Goal: Task Accomplishment & Management: Use online tool/utility

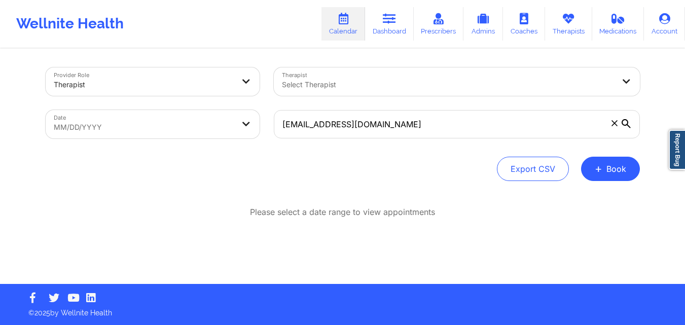
type input "[EMAIL_ADDRESS][DOMAIN_NAME]"
click at [625, 124] on icon at bounding box center [626, 123] width 9 height 9
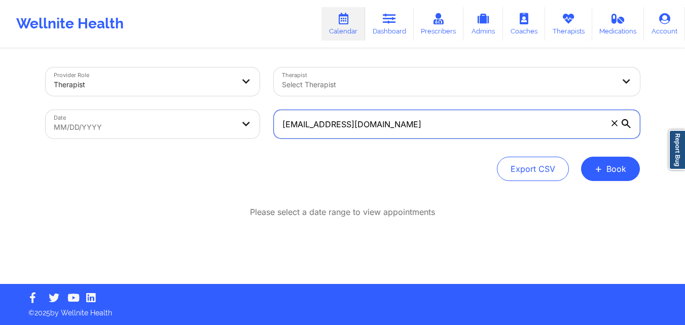
click at [625, 124] on input "[EMAIL_ADDRESS][DOMAIN_NAME]" at bounding box center [457, 124] width 366 height 28
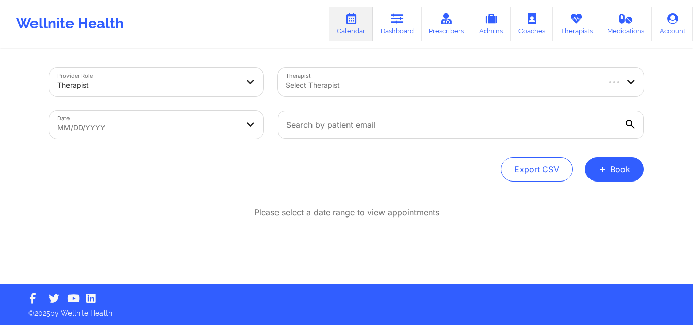
scroll to position [1, 0]
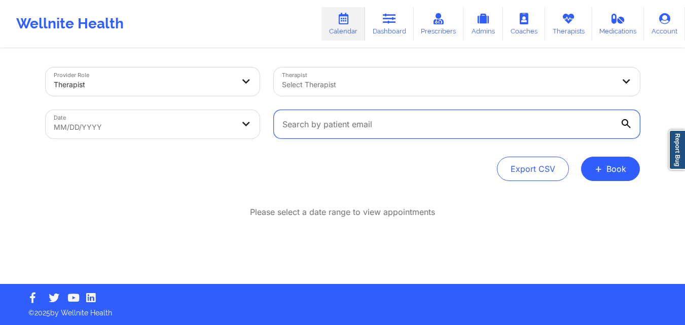
click at [502, 130] on input "text" at bounding box center [457, 124] width 366 height 28
paste input "[EMAIL_ADDRESS][DOMAIN_NAME]"
type input "[EMAIL_ADDRESS][DOMAIN_NAME]"
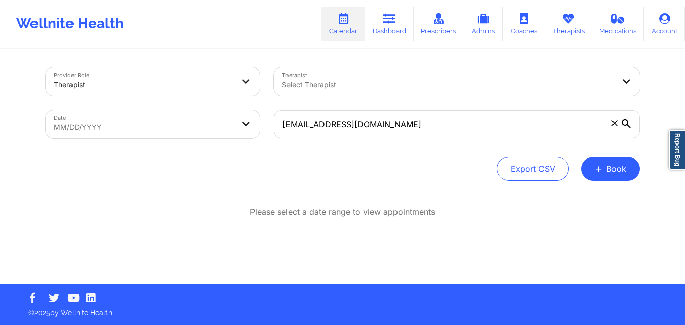
click at [625, 125] on icon at bounding box center [626, 123] width 9 height 9
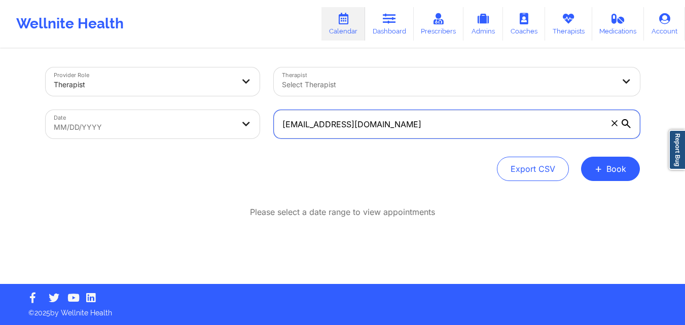
click at [625, 125] on input "[EMAIL_ADDRESS][DOMAIN_NAME]" at bounding box center [457, 124] width 366 height 28
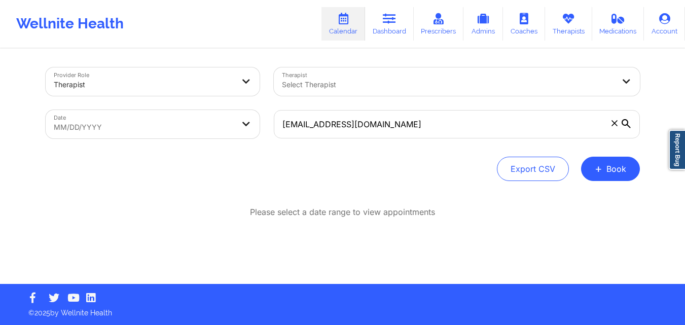
click at [625, 125] on icon at bounding box center [626, 123] width 9 height 9
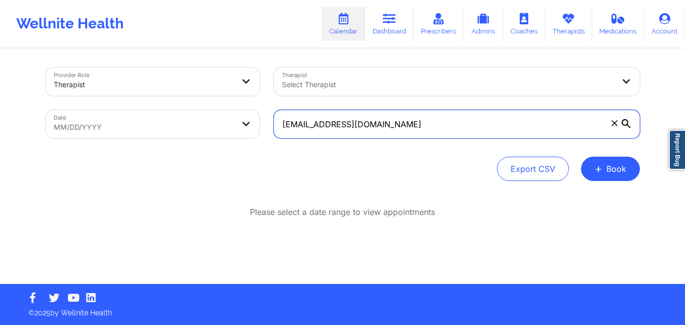
click at [625, 125] on input "[EMAIL_ADDRESS][DOMAIN_NAME]" at bounding box center [457, 124] width 366 height 28
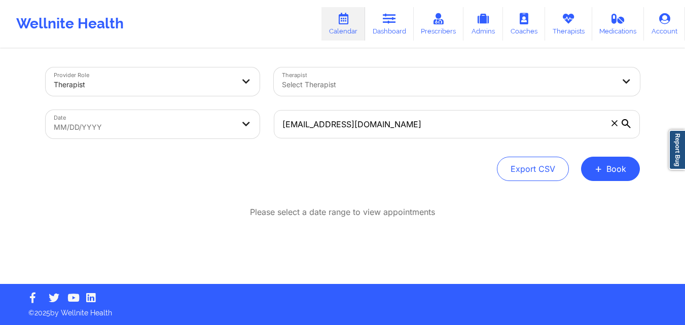
click at [615, 124] on icon at bounding box center [615, 123] width 6 height 6
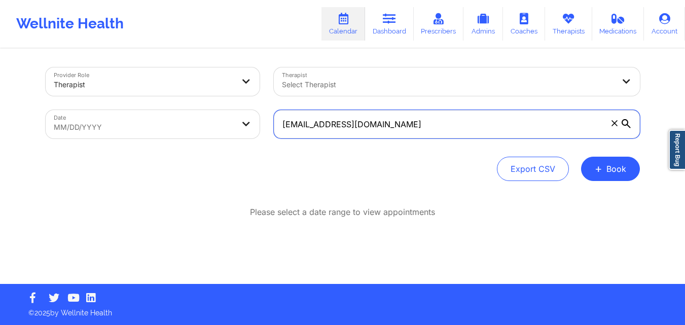
click at [615, 124] on input "[EMAIL_ADDRESS][DOMAIN_NAME]" at bounding box center [457, 124] width 366 height 28
click at [459, 121] on input "text" at bounding box center [457, 124] width 366 height 28
paste input "It is showing me to add teh date reange"
type input "It is showing me to add teh date reange"
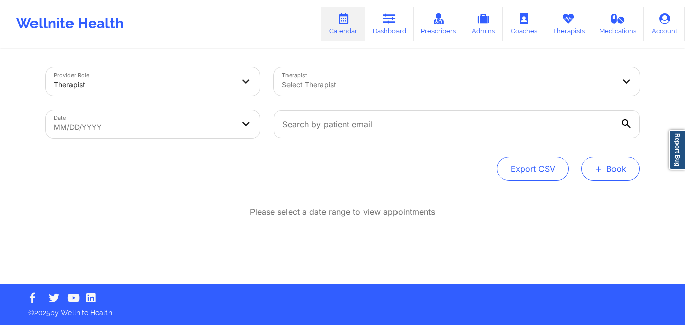
click at [615, 169] on button "+ Book" at bounding box center [610, 169] width 59 height 24
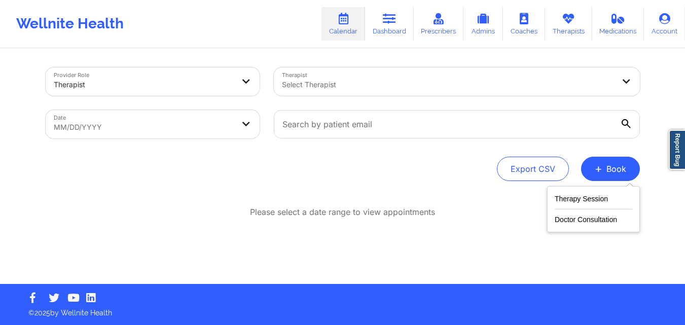
drag, startPoint x: 334, startPoint y: 172, endPoint x: 350, endPoint y: 165, distance: 17.0
click at [335, 172] on div "Export CSV + Book" at bounding box center [343, 169] width 594 height 24
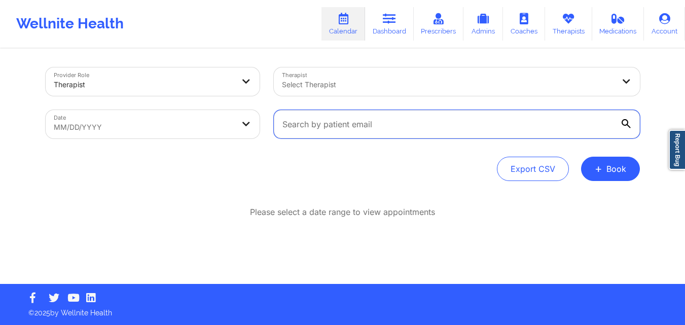
click at [402, 123] on input "text" at bounding box center [457, 124] width 366 height 28
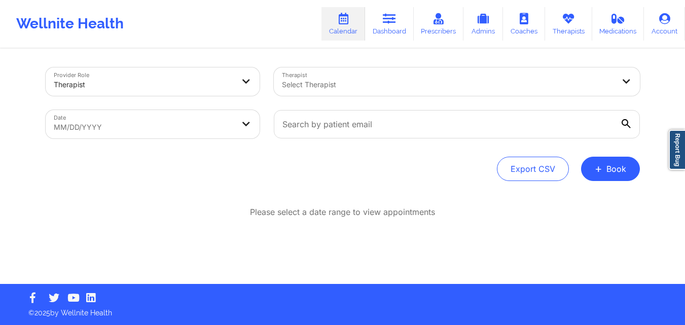
click at [627, 126] on icon at bounding box center [626, 123] width 9 height 9
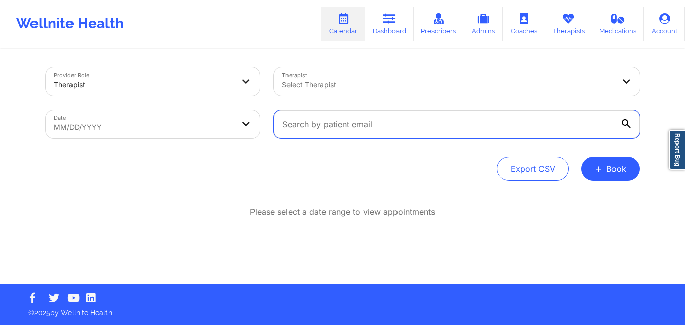
click at [627, 126] on input "text" at bounding box center [457, 124] width 366 height 28
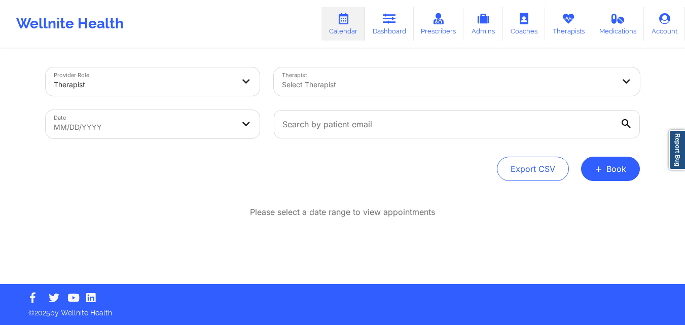
click at [661, 66] on div "Provider Role Therapist Therapist Select Therapist Date MM/DD/YYYY Export CSV +…" at bounding box center [342, 141] width 685 height 285
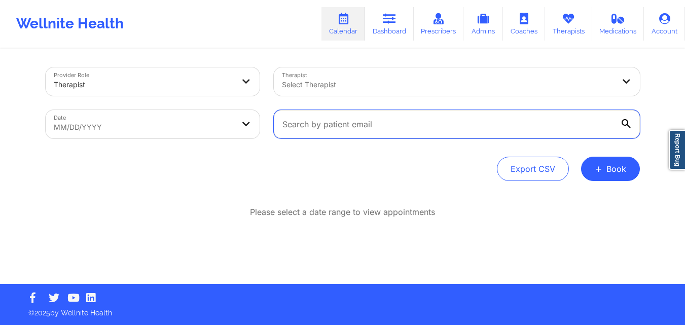
click at [363, 117] on input "text" at bounding box center [457, 124] width 366 height 28
paste input "[EMAIL_ADDRESS][DOMAIN_NAME]"
type input "[EMAIL_ADDRESS][DOMAIN_NAME]"
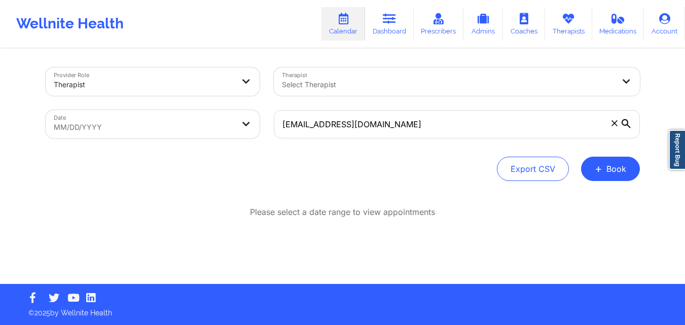
click at [626, 123] on icon at bounding box center [626, 123] width 9 height 9
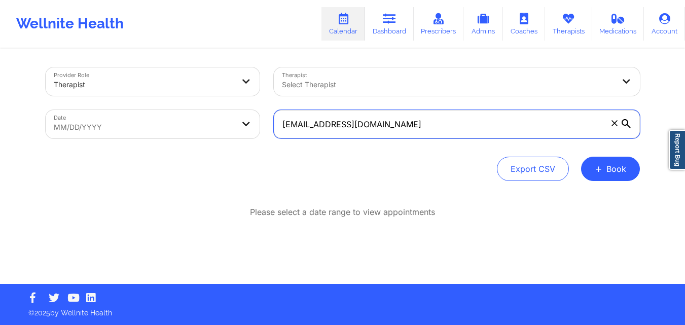
click at [626, 123] on input "[EMAIL_ADDRESS][DOMAIN_NAME]" at bounding box center [457, 124] width 366 height 28
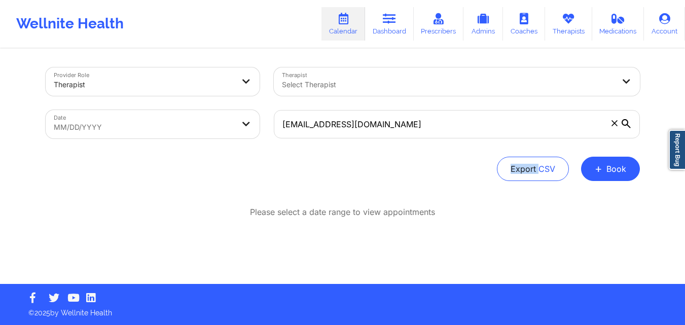
click at [625, 123] on icon at bounding box center [626, 123] width 9 height 9
click at [625, 123] on input "[EMAIL_ADDRESS][DOMAIN_NAME]" at bounding box center [457, 124] width 366 height 28
click at [625, 123] on icon at bounding box center [626, 123] width 9 height 9
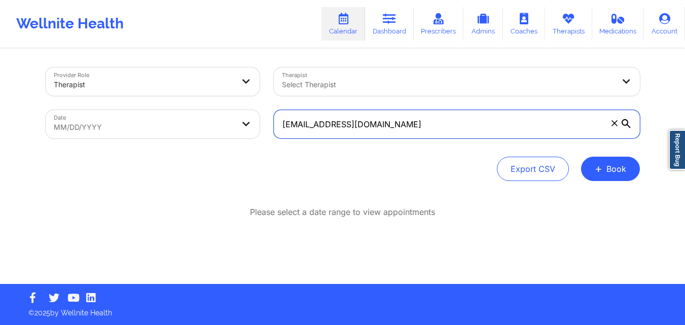
click at [625, 123] on input "[EMAIL_ADDRESS][DOMAIN_NAME]" at bounding box center [457, 124] width 366 height 28
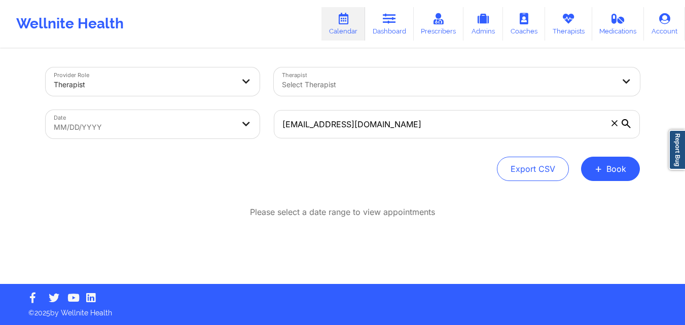
click at [184, 119] on body "Wellnite Health Calendar Dashboard Prescribers Admins Coaches Therapists Medica…" at bounding box center [342, 161] width 685 height 325
select select "2025-7"
select select "2025-8"
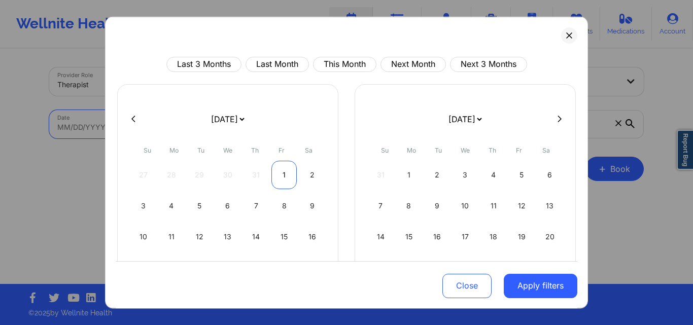
click at [282, 185] on div "1" at bounding box center [284, 174] width 26 height 28
select select "2025-7"
select select "2025-8"
select select "2025-7"
select select "2025-8"
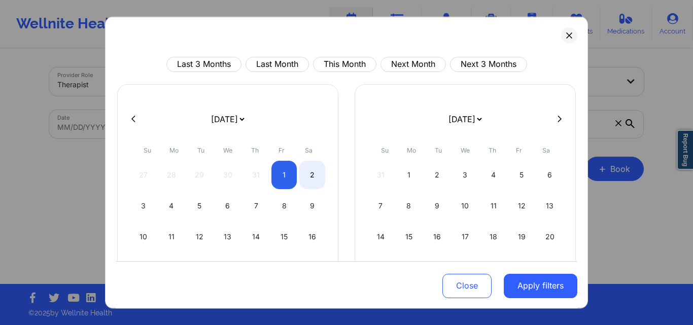
click at [557, 120] on icon at bounding box center [559, 119] width 4 height 8
select select "2025-8"
select select "2025-9"
select select "2025-8"
select select "2025-9"
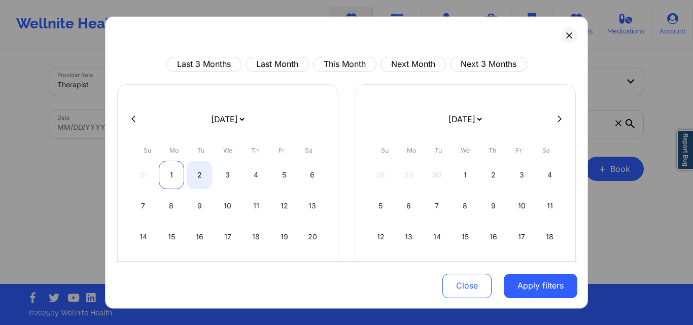
select select "2025-8"
select select "2025-9"
click at [170, 178] on div "1" at bounding box center [172, 174] width 26 height 28
select select "2025-7"
select select "2025-8"
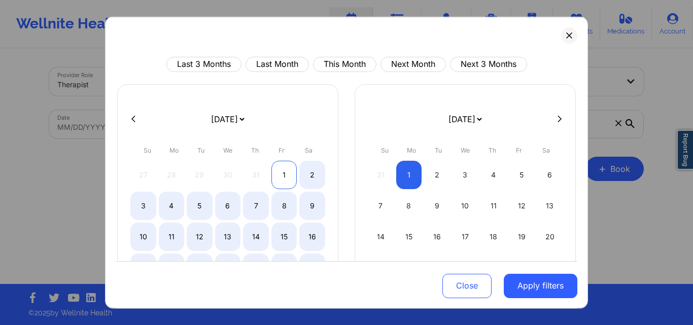
drag, startPoint x: 281, startPoint y: 174, endPoint x: 291, endPoint y: 174, distance: 9.6
click at [282, 174] on div "1" at bounding box center [284, 174] width 26 height 28
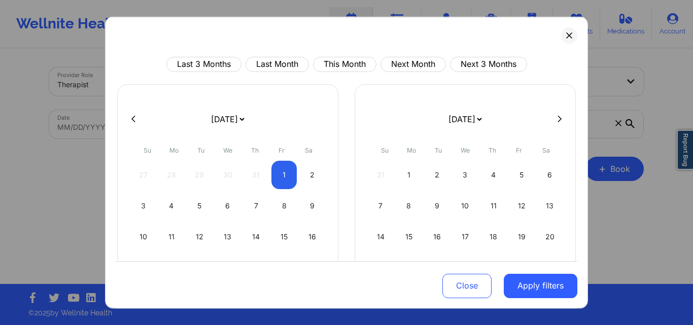
select select "2025-7"
select select "2025-8"
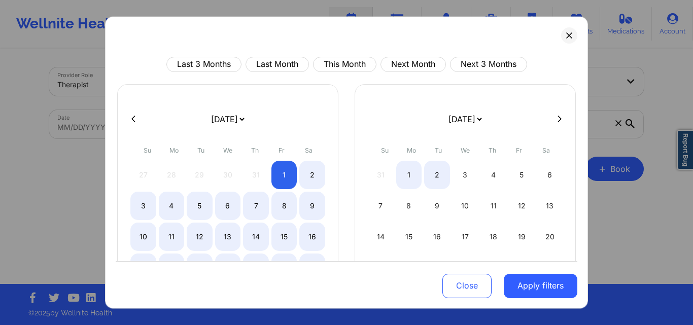
select select "2025-7"
select select "2025-8"
click at [556, 122] on button at bounding box center [559, 119] width 10 height 9
select select "2025-8"
select select "2025-9"
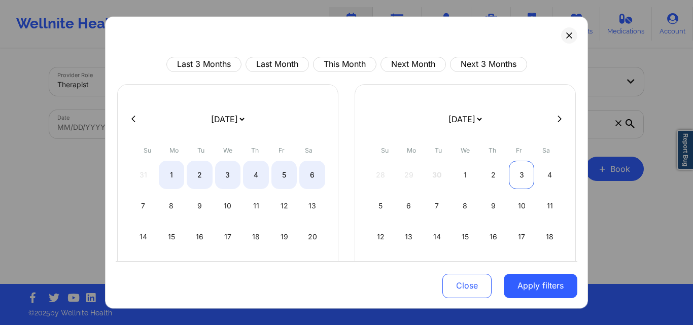
select select "2025-8"
select select "2025-9"
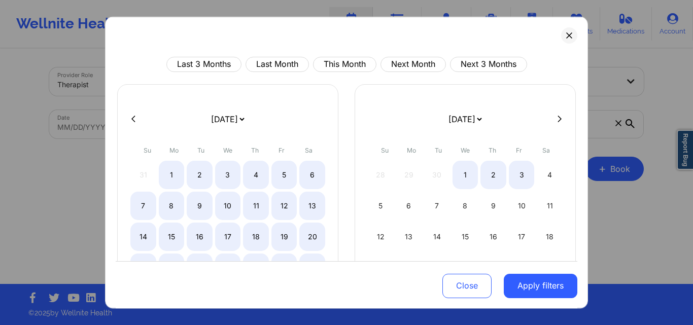
select select "2025-8"
select select "2025-9"
select select "2025-8"
select select "2025-9"
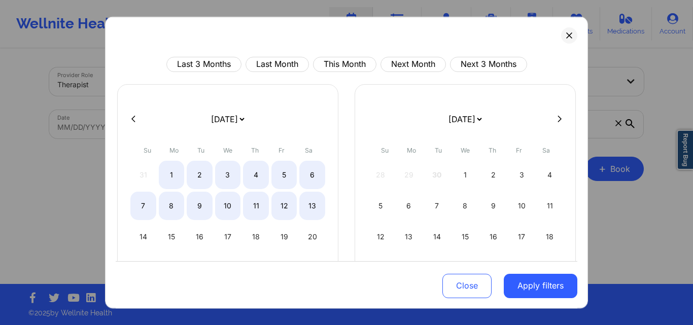
select select "2025-8"
select select "2025-9"
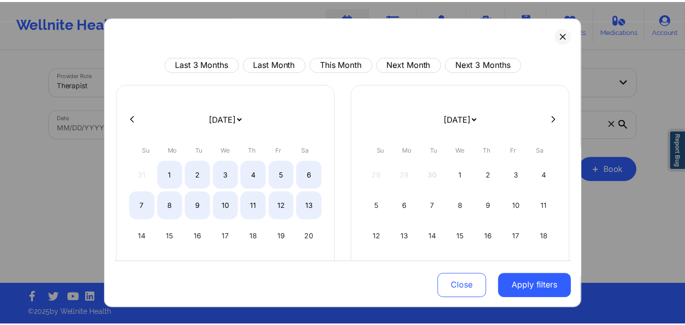
scroll to position [84, 0]
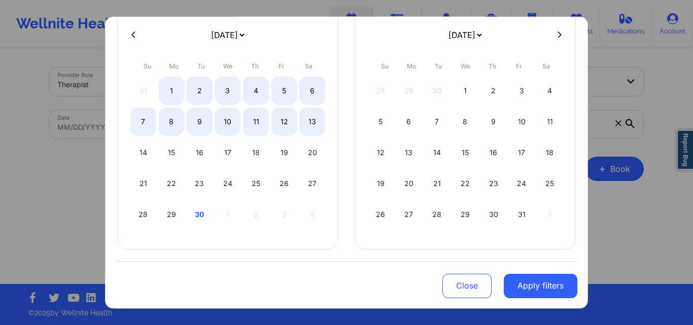
select select "2025-8"
select select "2025-9"
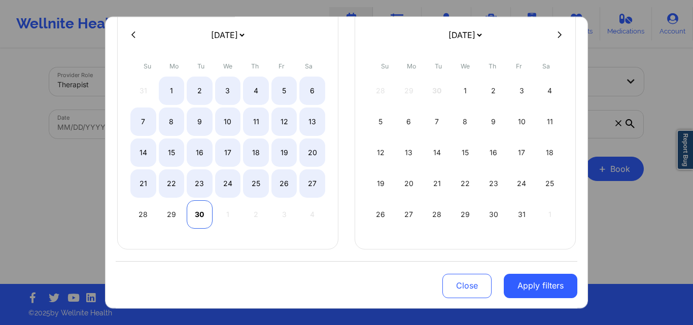
select select "2025-8"
select select "2025-9"
click at [197, 212] on div "30" at bounding box center [200, 214] width 26 height 28
select select "2025-7"
select select "2025-8"
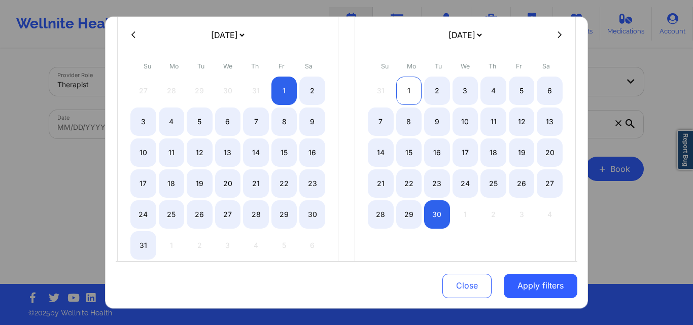
click at [417, 93] on div "1" at bounding box center [409, 90] width 26 height 28
select select "2025-8"
select select "2025-9"
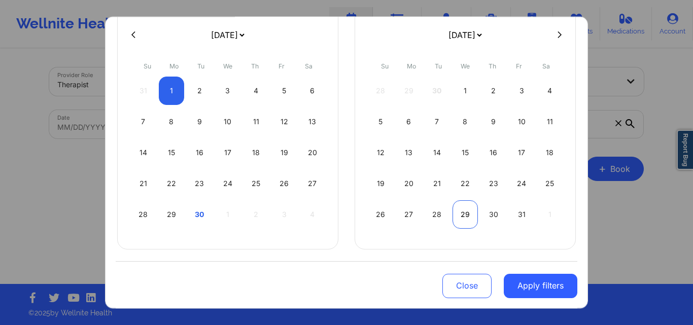
select select "2025-8"
select select "2025-9"
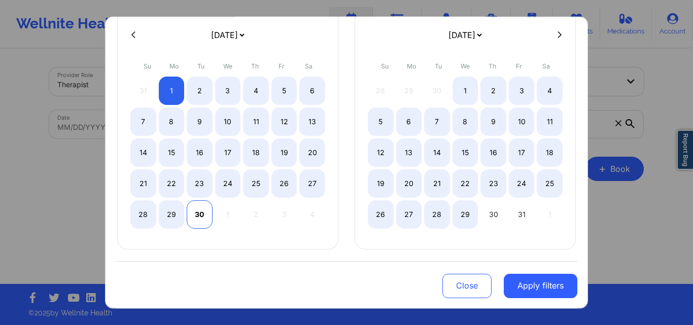
select select "2025-8"
select select "2025-9"
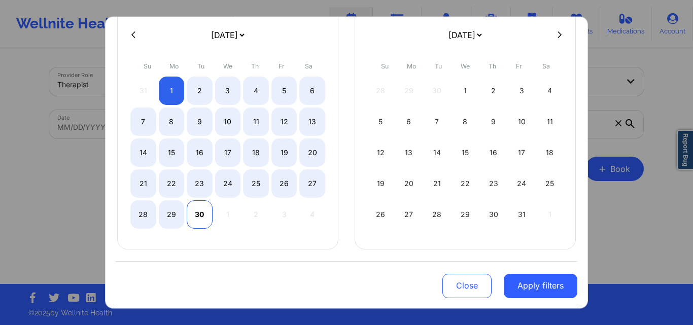
click at [199, 221] on div "30" at bounding box center [200, 214] width 26 height 28
select select "2025-8"
select select "2025-9"
click at [170, 94] on div "1" at bounding box center [172, 90] width 26 height 28
select select "2025-8"
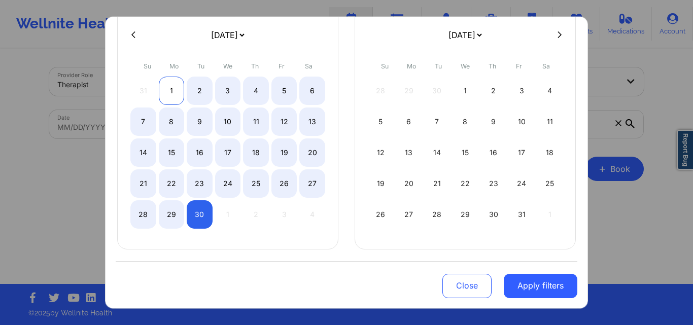
select select "2025-9"
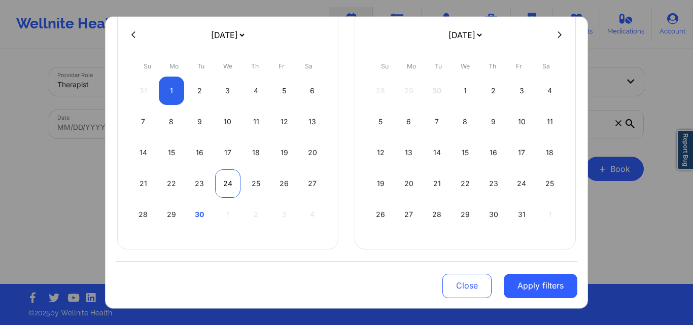
select select "2025-8"
select select "2025-9"
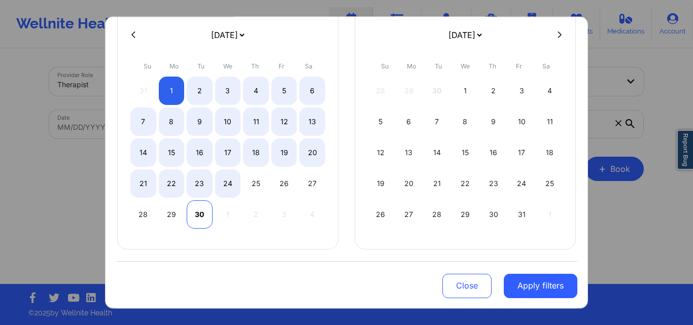
select select "2025-8"
select select "2025-9"
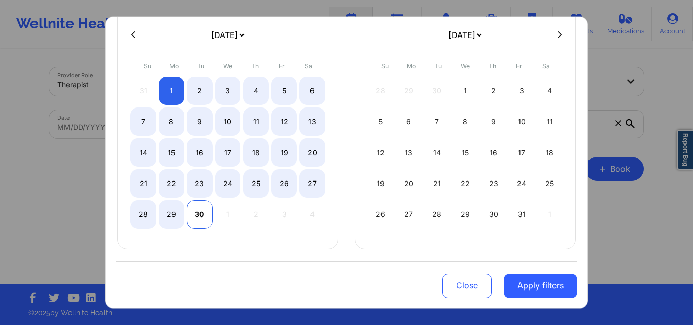
click at [200, 221] on div "30" at bounding box center [200, 214] width 26 height 28
select select "2025-8"
select select "2025-9"
click at [200, 221] on div "30" at bounding box center [200, 214] width 26 height 28
select select "2025-8"
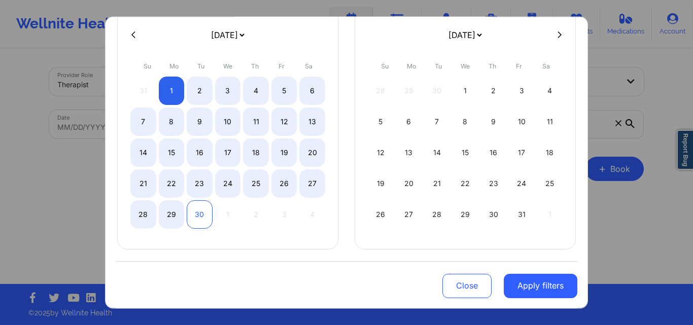
select select "2025-9"
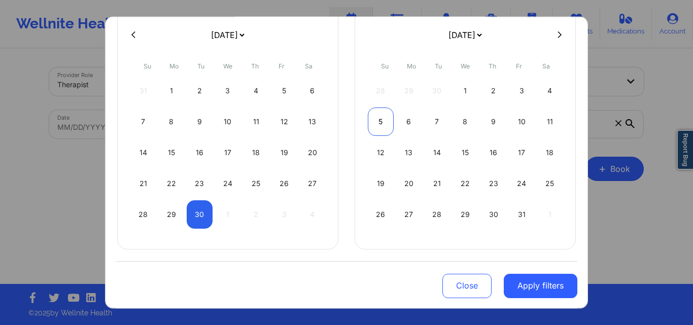
select select "2025-8"
select select "2025-9"
select select "2025-8"
select select "2025-9"
select select "2025-8"
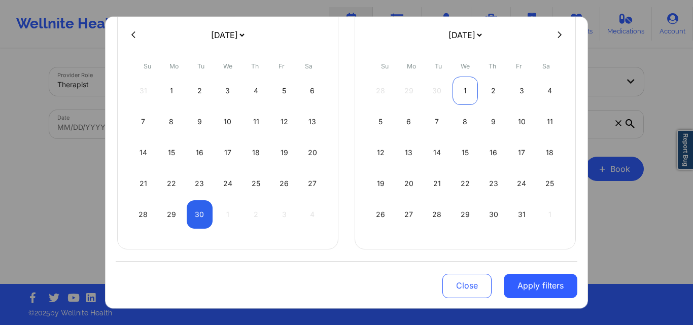
select select "2025-9"
click at [453, 99] on div "1" at bounding box center [465, 90] width 26 height 28
select select "2025-8"
select select "2025-9"
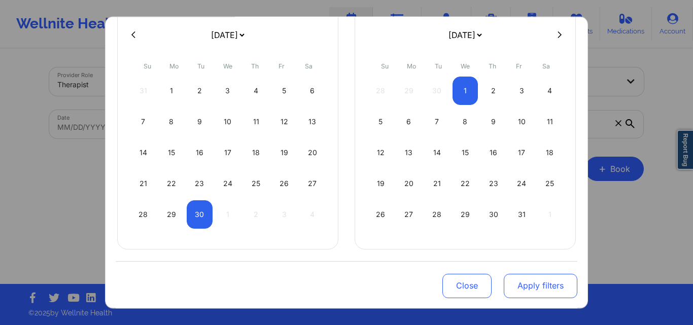
click at [524, 285] on button "Apply filters" at bounding box center [541, 286] width 74 height 24
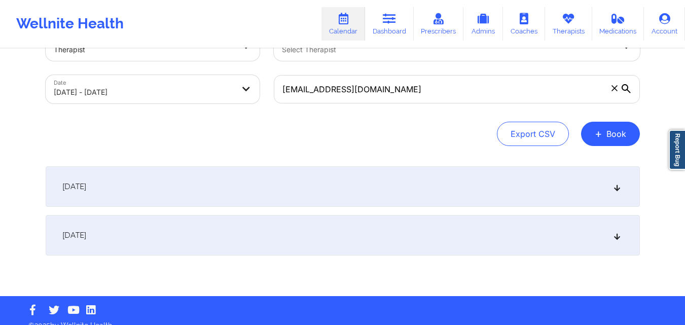
scroll to position [48, 0]
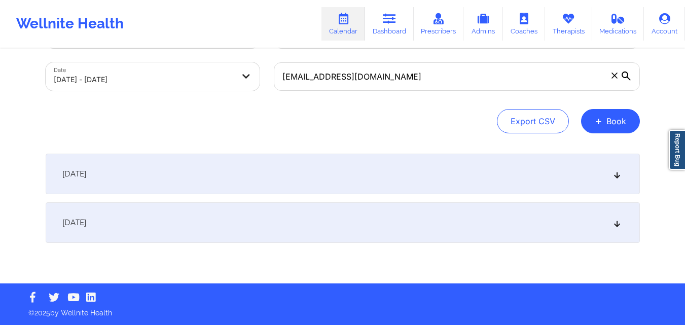
click at [378, 162] on div "[DATE]" at bounding box center [343, 174] width 594 height 41
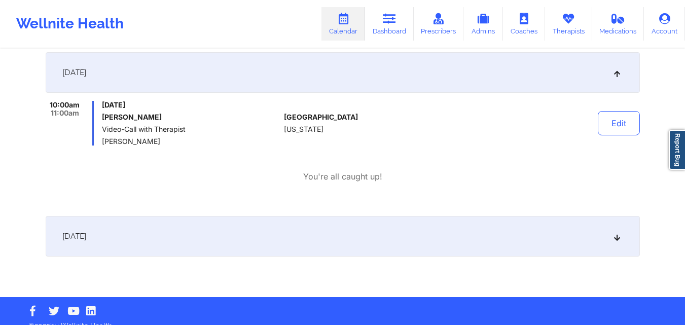
scroll to position [0, 0]
